Goal: Task Accomplishment & Management: Manage account settings

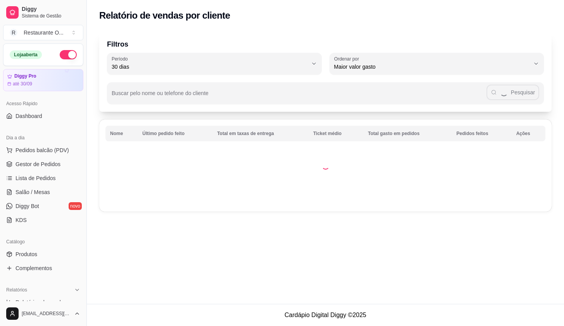
select select "30"
select select "HIGHEST_TOTAL_SPENT_WITH_ORDERS"
click at [47, 325] on span "Relatório de mesas" at bounding box center [39, 330] width 47 height 8
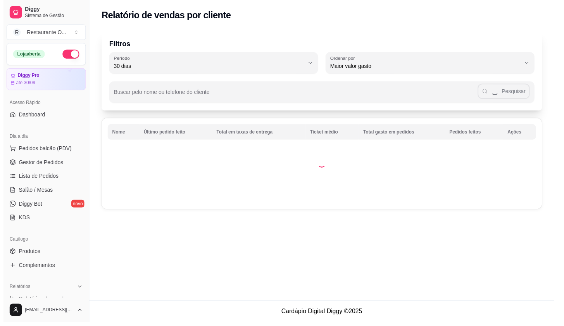
scroll to position [215, 0]
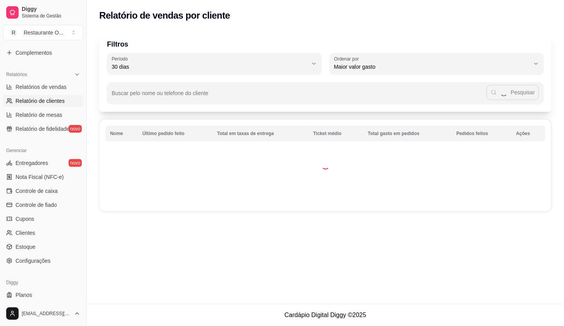
select select "TOTAL_OF_ORDERS"
select select "7"
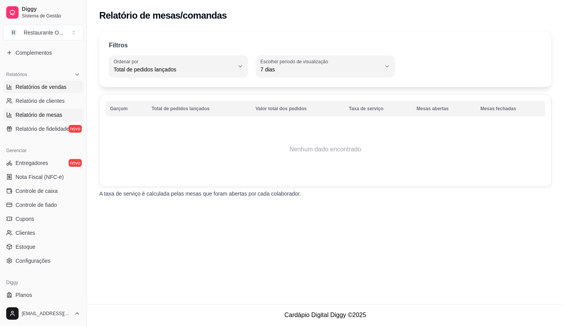
click at [59, 87] on span "Relatórios de vendas" at bounding box center [41, 87] width 51 height 8
select select "ALL"
select select "0"
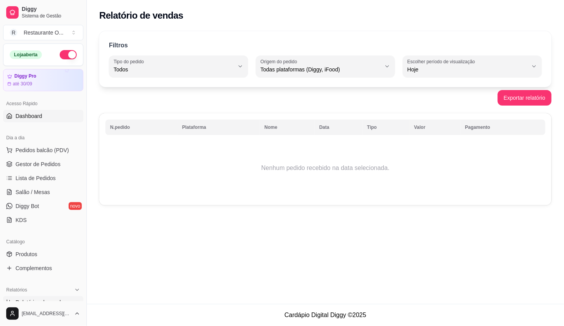
click at [18, 110] on link "Dashboard" at bounding box center [43, 116] width 80 height 12
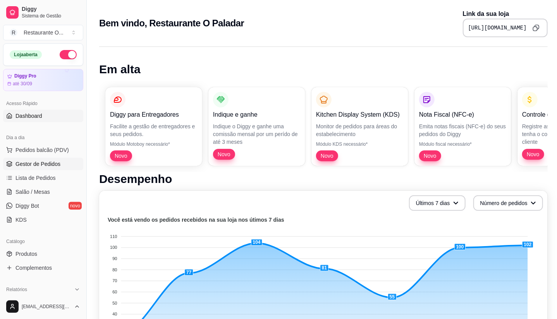
click at [29, 158] on link "Gestor de Pedidos" at bounding box center [43, 164] width 80 height 12
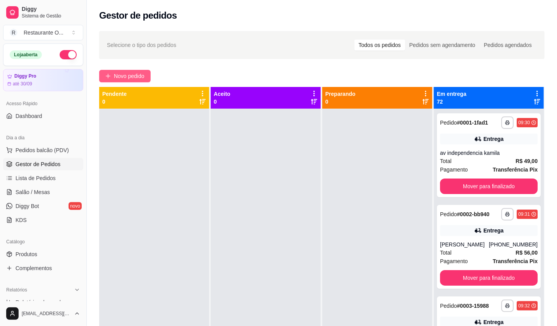
click at [136, 74] on span "Novo pedido" at bounding box center [129, 76] width 31 height 9
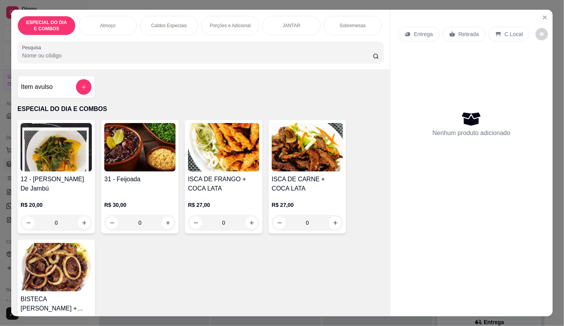
click at [420, 30] on p "Entrega" at bounding box center [423, 34] width 19 height 8
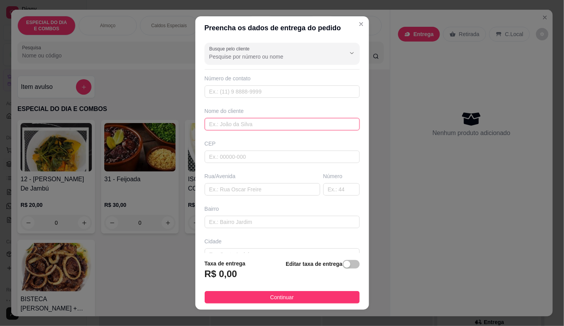
click at [247, 126] on input "text" at bounding box center [282, 124] width 155 height 12
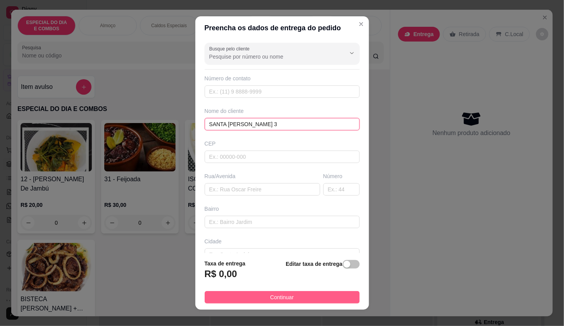
type input "SANTA [PERSON_NAME] 3"
click at [309, 294] on button "Continuar" at bounding box center [282, 297] width 155 height 12
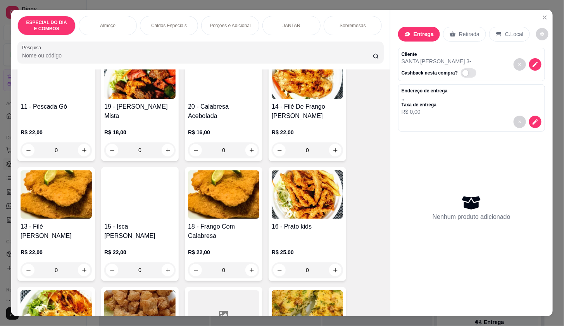
scroll to position [560, 0]
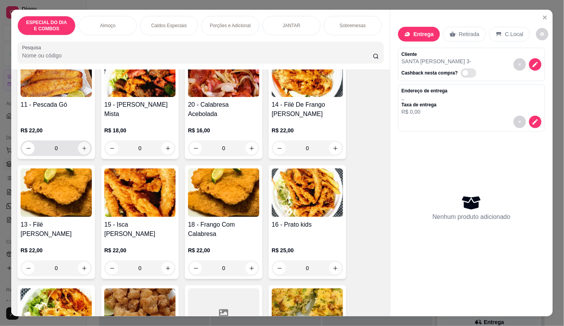
click at [78, 149] on button "increase-product-quantity" at bounding box center [84, 148] width 12 height 12
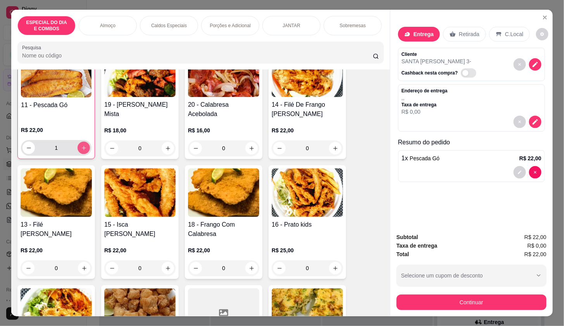
type input "1"
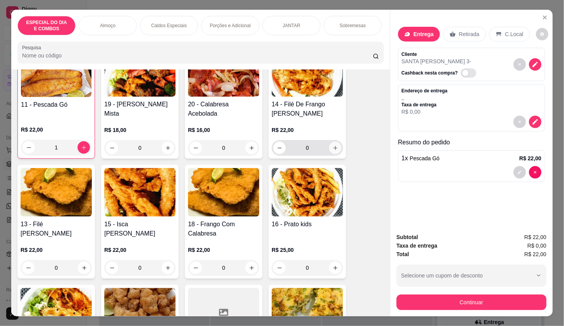
click at [333, 150] on icon "increase-product-quantity" at bounding box center [336, 148] width 6 height 6
type input "1"
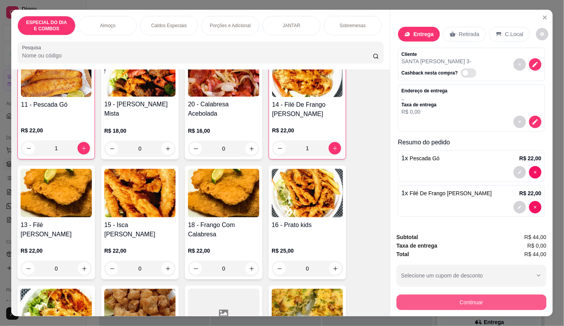
click at [462, 294] on button "Continuar" at bounding box center [471, 302] width 150 height 16
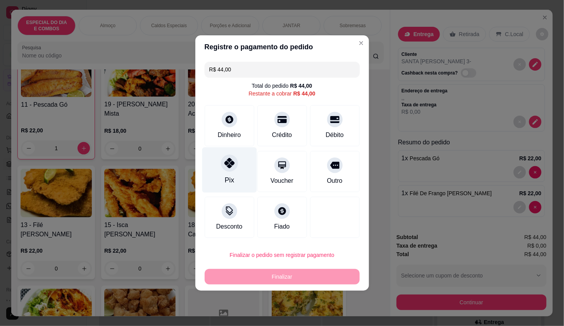
click at [245, 166] on div "Pix" at bounding box center [229, 169] width 55 height 45
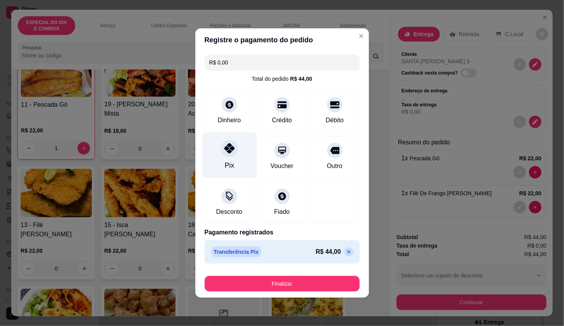
type input "R$ 0,00"
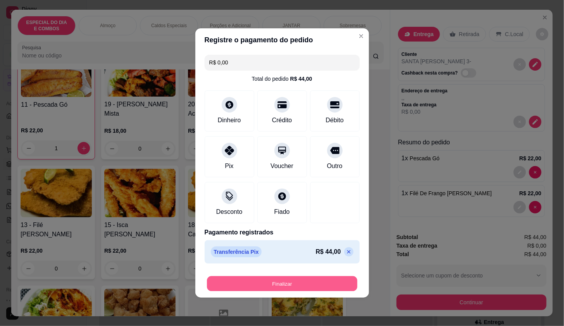
click at [250, 280] on button "Finalizar" at bounding box center [282, 283] width 150 height 15
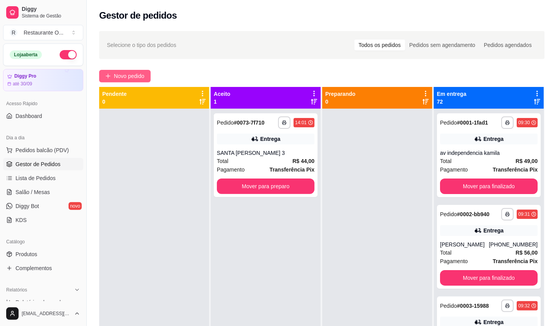
click at [115, 70] on button "Novo pedido" at bounding box center [125, 76] width 52 height 12
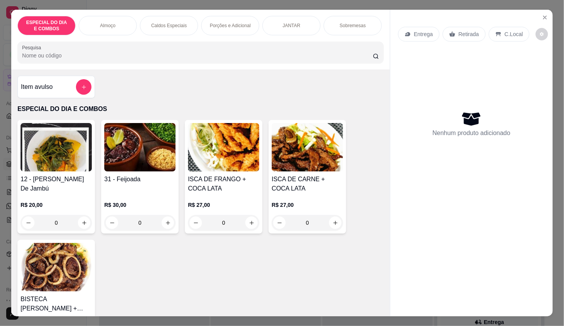
click at [496, 27] on div "C.Local" at bounding box center [509, 34] width 41 height 15
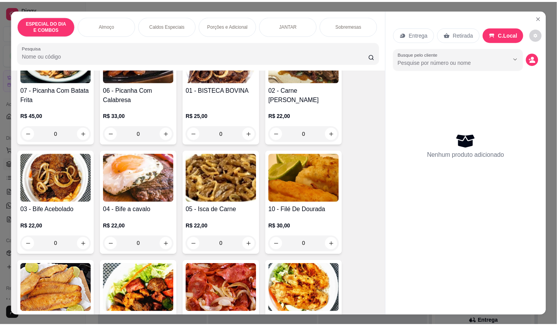
scroll to position [474, 0]
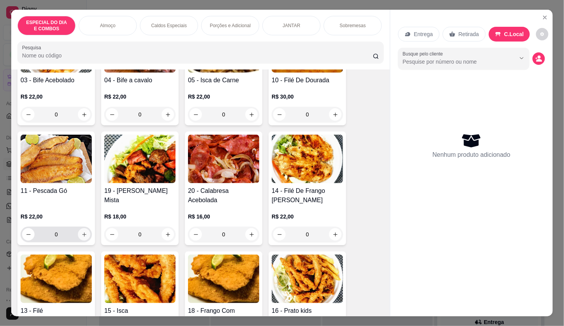
click at [80, 240] on button "increase-product-quantity" at bounding box center [84, 234] width 12 height 12
type input "1"
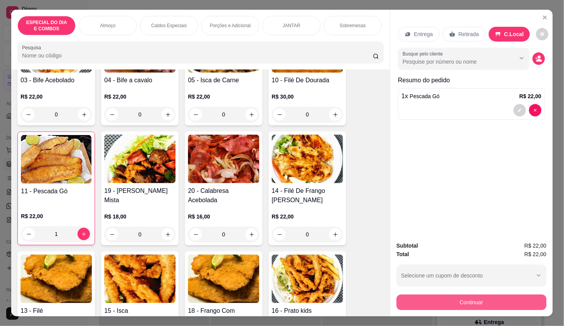
click at [459, 294] on button "Continuar" at bounding box center [471, 302] width 150 height 16
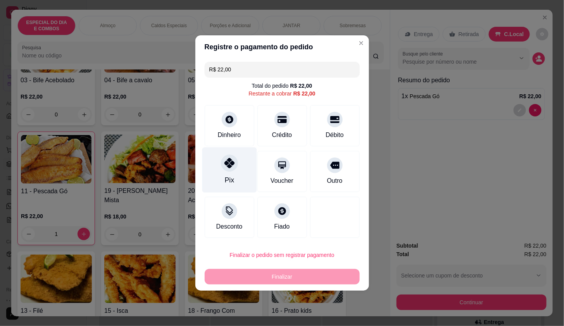
click at [225, 173] on div "Pix" at bounding box center [229, 169] width 55 height 45
type input "R$ 0,00"
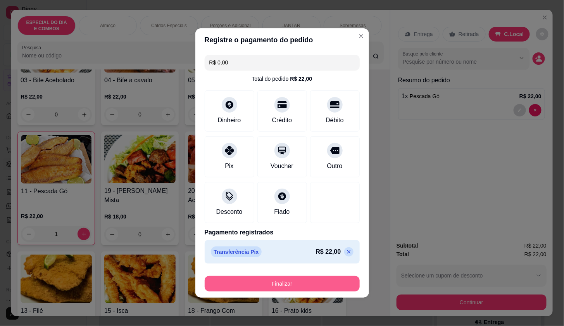
click at [261, 284] on button "Finalizar" at bounding box center [282, 284] width 155 height 16
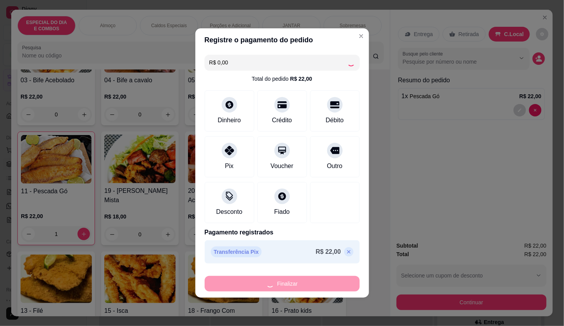
type input "0"
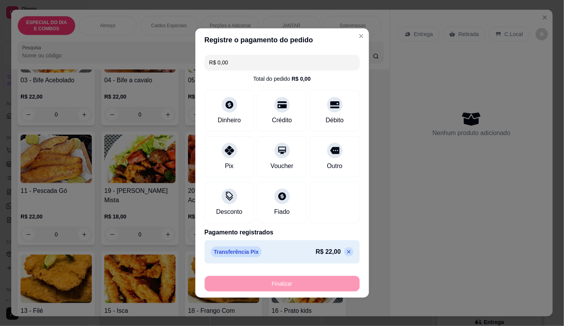
type input "-R$ 22,00"
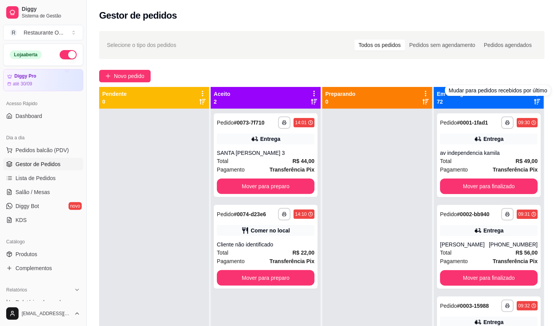
click at [527, 100] on div "Em entrega 72" at bounding box center [489, 98] width 104 height 16
click at [534, 100] on icon at bounding box center [537, 101] width 6 height 5
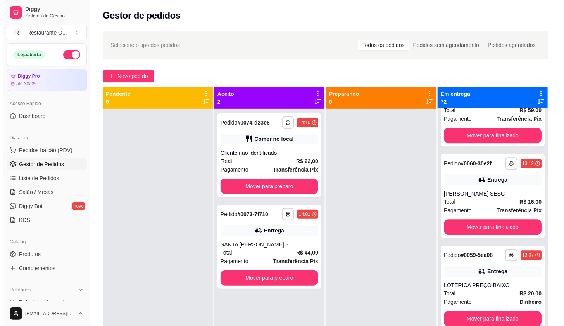
scroll to position [1076, 0]
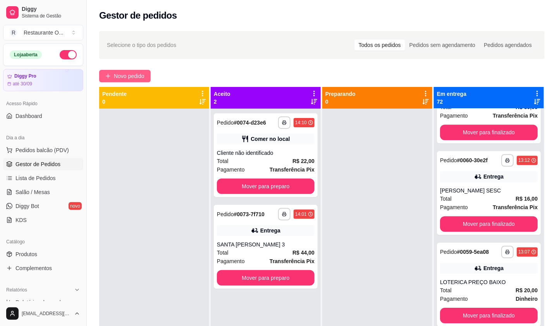
click at [130, 75] on span "Novo pedido" at bounding box center [129, 76] width 31 height 9
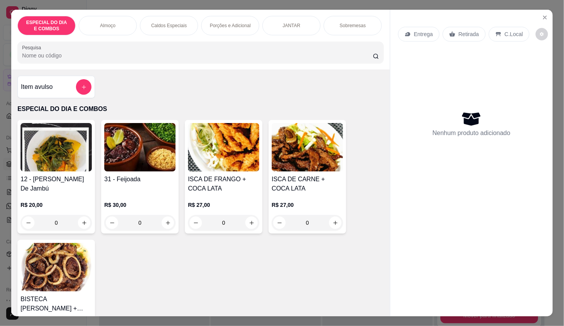
click at [407, 31] on icon at bounding box center [408, 34] width 6 height 6
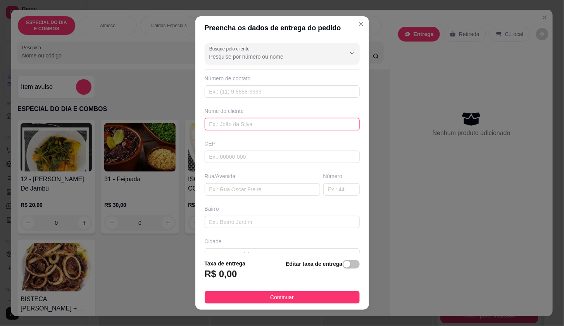
click at [284, 129] on input "text" at bounding box center [282, 124] width 155 height 12
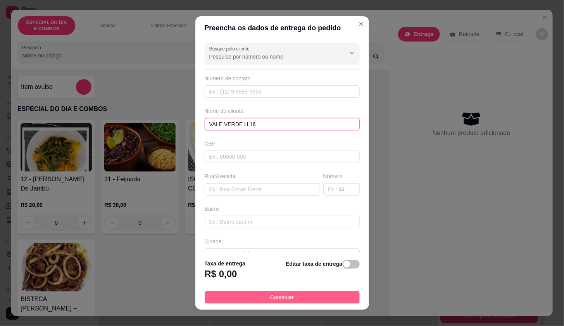
type input "VALE VERDE H 16"
click at [287, 295] on button "Continuar" at bounding box center [282, 297] width 155 height 12
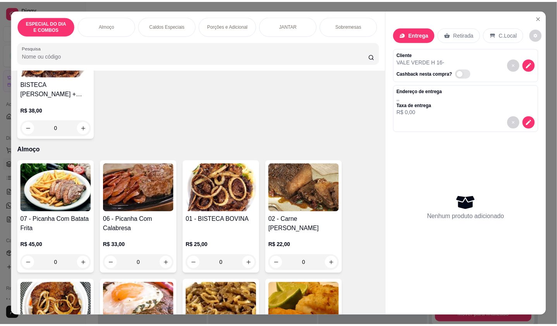
scroll to position [215, 0]
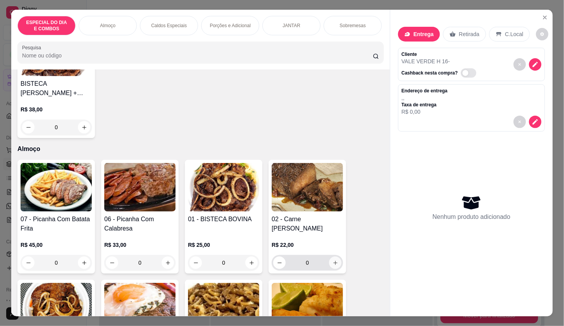
click at [329, 261] on button "increase-product-quantity" at bounding box center [335, 262] width 12 height 12
type input "1"
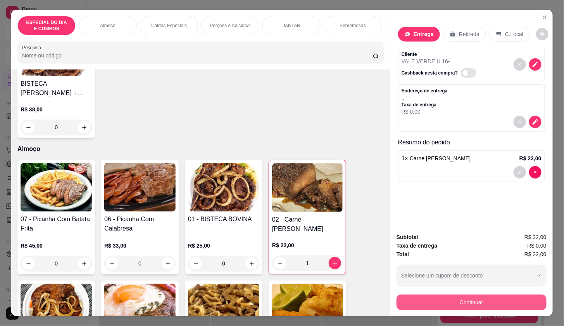
click at [449, 295] on button "Continuar" at bounding box center [471, 302] width 150 height 16
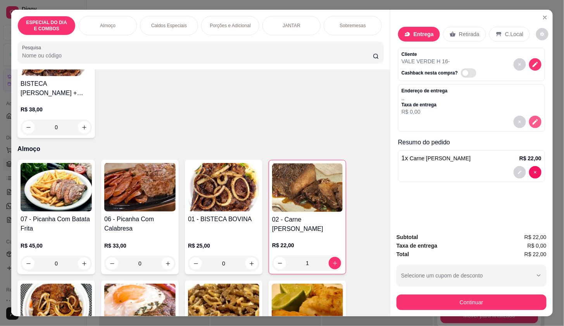
click at [529, 118] on button "decrease-product-quantity" at bounding box center [535, 121] width 12 height 12
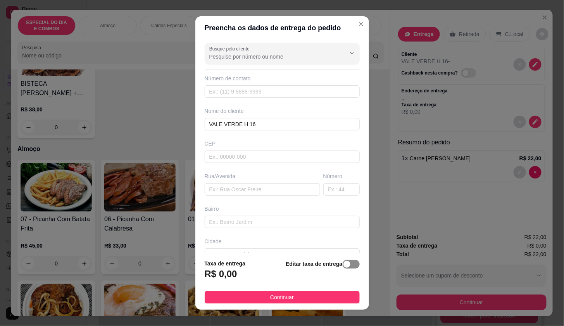
click at [343, 260] on span "button" at bounding box center [351, 264] width 17 height 9
click at [239, 273] on input "0,00" at bounding box center [246, 276] width 83 height 15
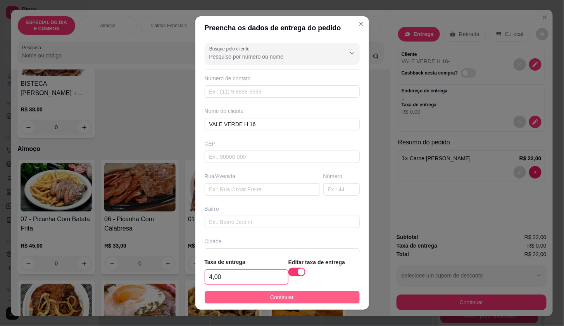
type input "4,00"
click at [314, 299] on button "Continuar" at bounding box center [282, 297] width 155 height 12
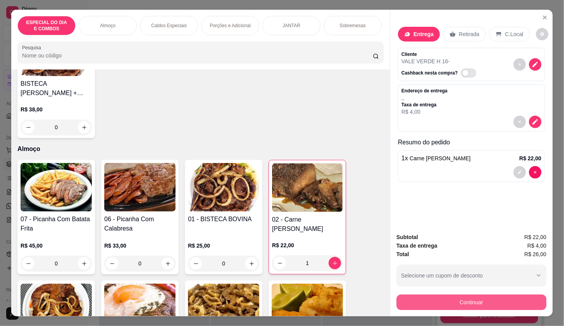
click at [477, 303] on button "Continuar" at bounding box center [471, 302] width 150 height 16
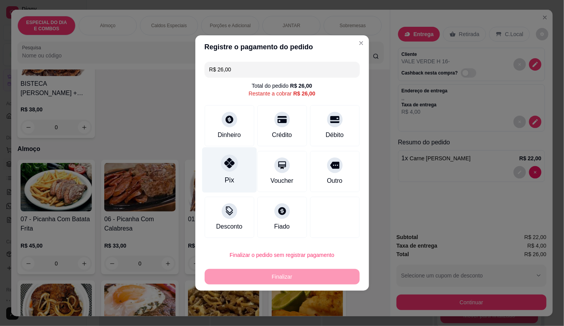
click at [226, 165] on icon at bounding box center [229, 163] width 10 height 10
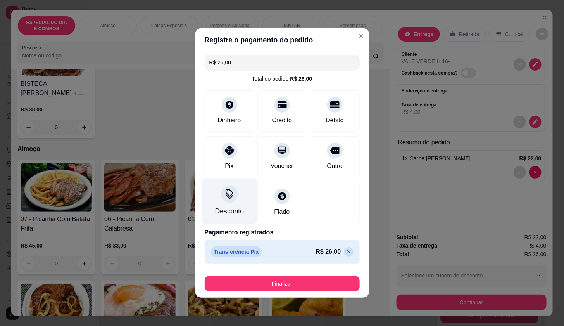
type input "R$ 0,00"
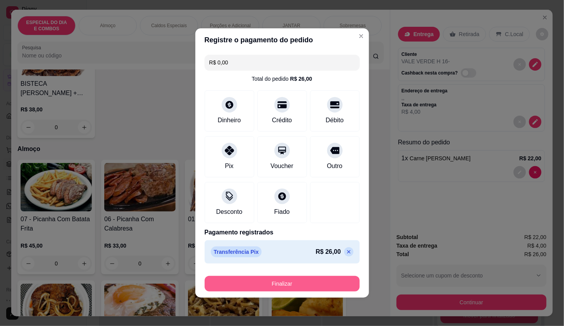
click at [305, 289] on button "Finalizar" at bounding box center [282, 284] width 155 height 16
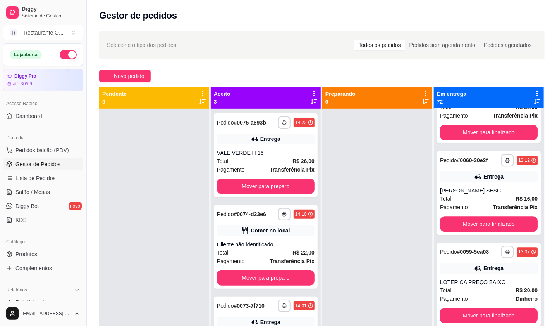
click at [311, 93] on icon at bounding box center [314, 93] width 7 height 7
click at [311, 90] on icon at bounding box center [314, 93] width 7 height 7
click at [283, 105] on div "Aceito 3" at bounding box center [266, 98] width 104 height 16
click at [311, 91] on icon at bounding box center [314, 93] width 7 height 7
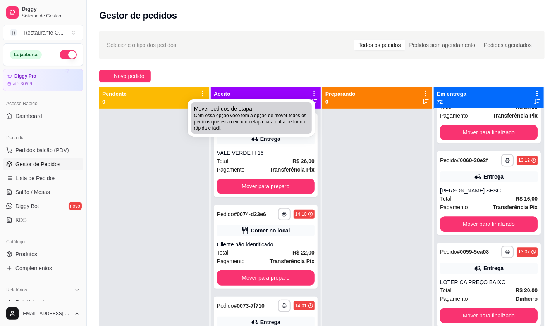
click at [253, 111] on div "Mover pedidos de etapa Com essa opção você tem a opção de mover todos os pedido…" at bounding box center [251, 118] width 115 height 26
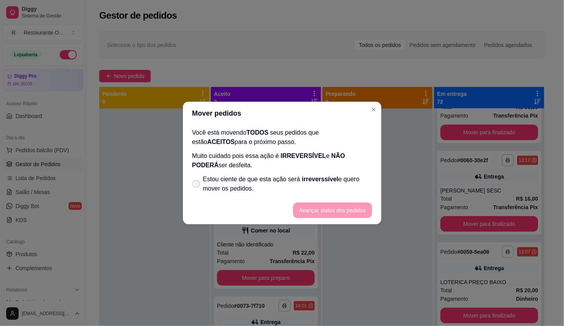
click at [190, 183] on label "Estou ciente de que esta ação será irreverssível e quero mover os pedidos." at bounding box center [282, 183] width 186 height 25
click at [192, 185] on input "Estou ciente de que esta ação será irreverssível e quero mover os pedidos." at bounding box center [194, 187] width 5 height 5
checkbox input "true"
click at [355, 207] on button "Avançar status dos pedidos" at bounding box center [332, 210] width 79 height 16
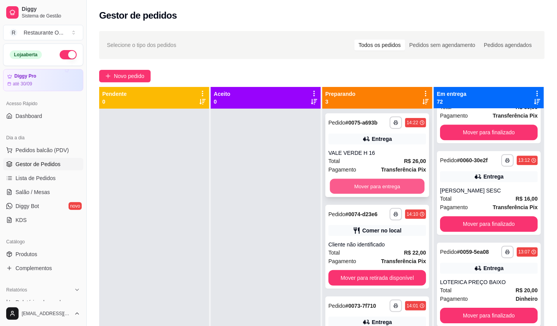
click at [380, 189] on button "Mover para entrega" at bounding box center [377, 186] width 95 height 15
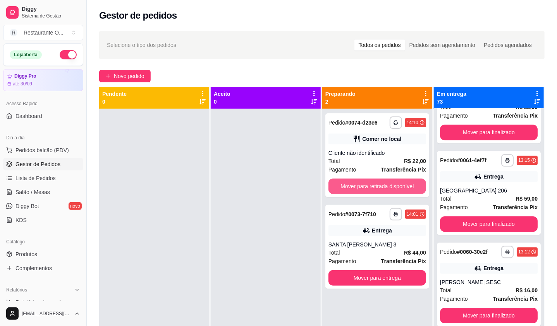
click at [380, 189] on button "Mover para retirada disponível" at bounding box center [378, 186] width 98 height 16
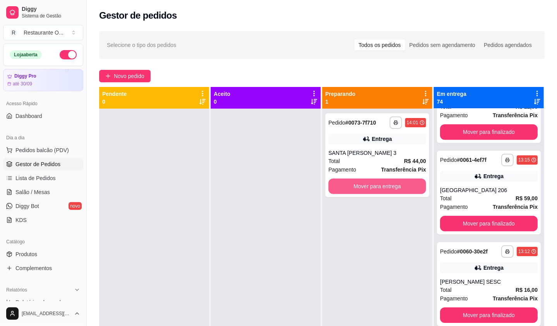
click at [380, 189] on button "Mover para entrega" at bounding box center [378, 186] width 98 height 16
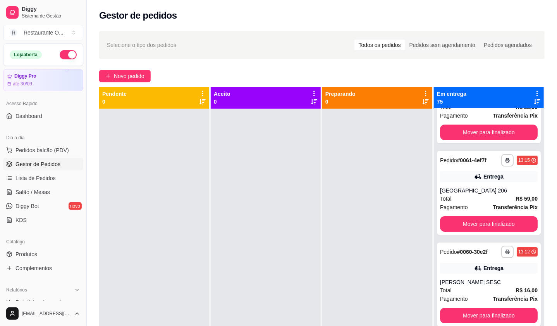
scroll to position [1351, 0]
click at [534, 94] on icon at bounding box center [537, 93] width 7 height 7
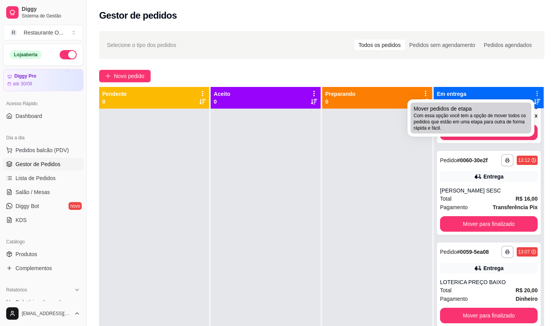
click at [457, 124] on span "Com essa opção você tem a opção de mover todos os pedidos que estão em uma etap…" at bounding box center [471, 121] width 115 height 19
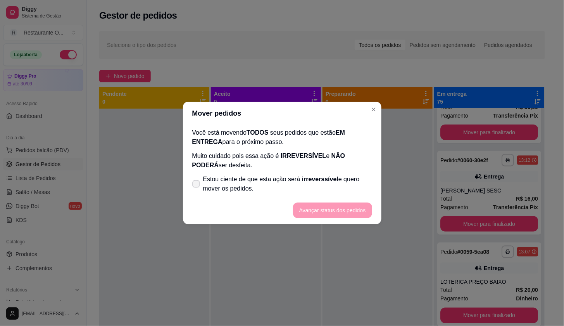
click at [202, 187] on label "Estou ciente de que esta ação será irreverssível e quero mover os pedidos." at bounding box center [282, 183] width 186 height 25
click at [197, 187] on input "Estou ciente de que esta ação será irreverssível e quero mover os pedidos." at bounding box center [194, 187] width 5 height 5
checkbox input "true"
click at [355, 208] on button "Avançar status dos pedidos" at bounding box center [332, 210] width 77 height 15
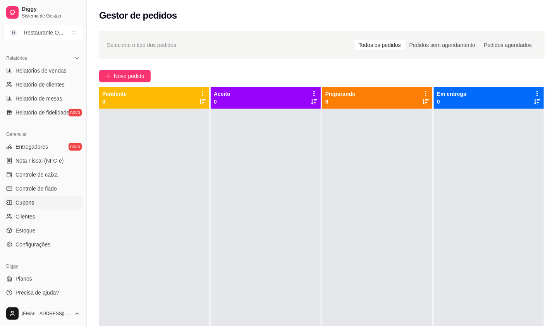
scroll to position [118, 0]
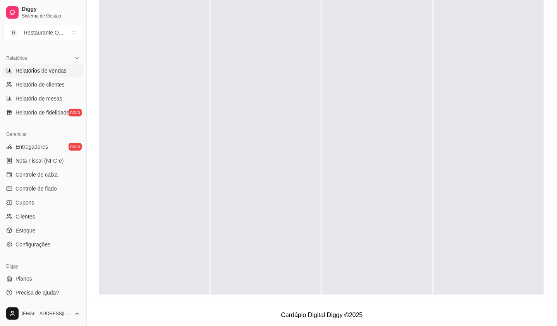
click at [36, 64] on link "Relatórios de vendas" at bounding box center [43, 70] width 80 height 12
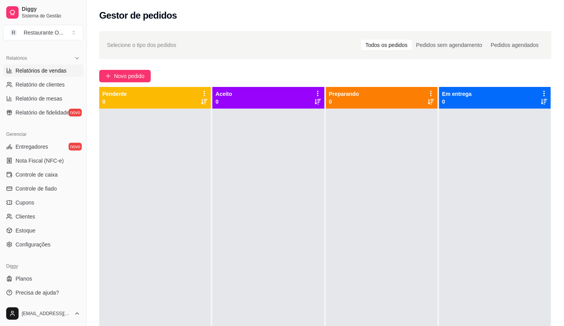
select select "ALL"
select select "0"
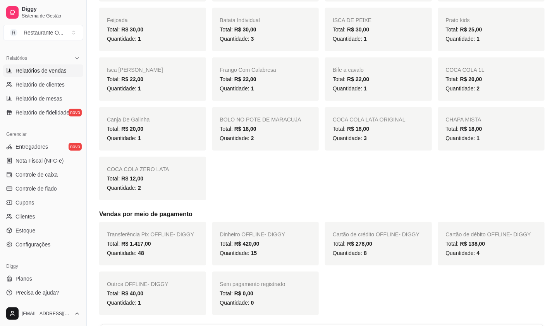
scroll to position [388, 0]
